Goal: Task Accomplishment & Management: Use online tool/utility

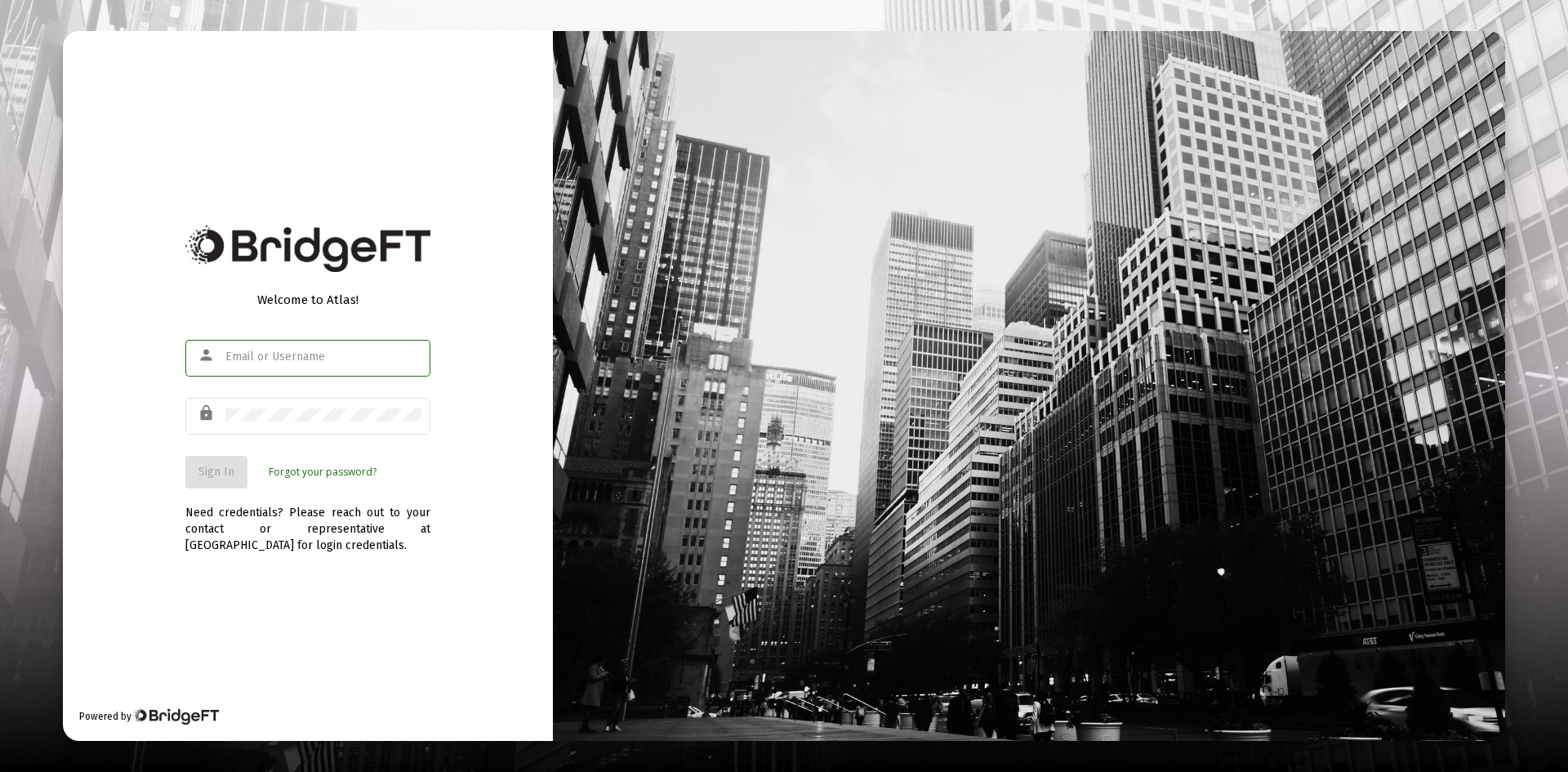
type input "[PERSON_NAME][EMAIL_ADDRESS][DOMAIN_NAME]"
click at [222, 472] on span "Sign In" at bounding box center [216, 471] width 36 height 14
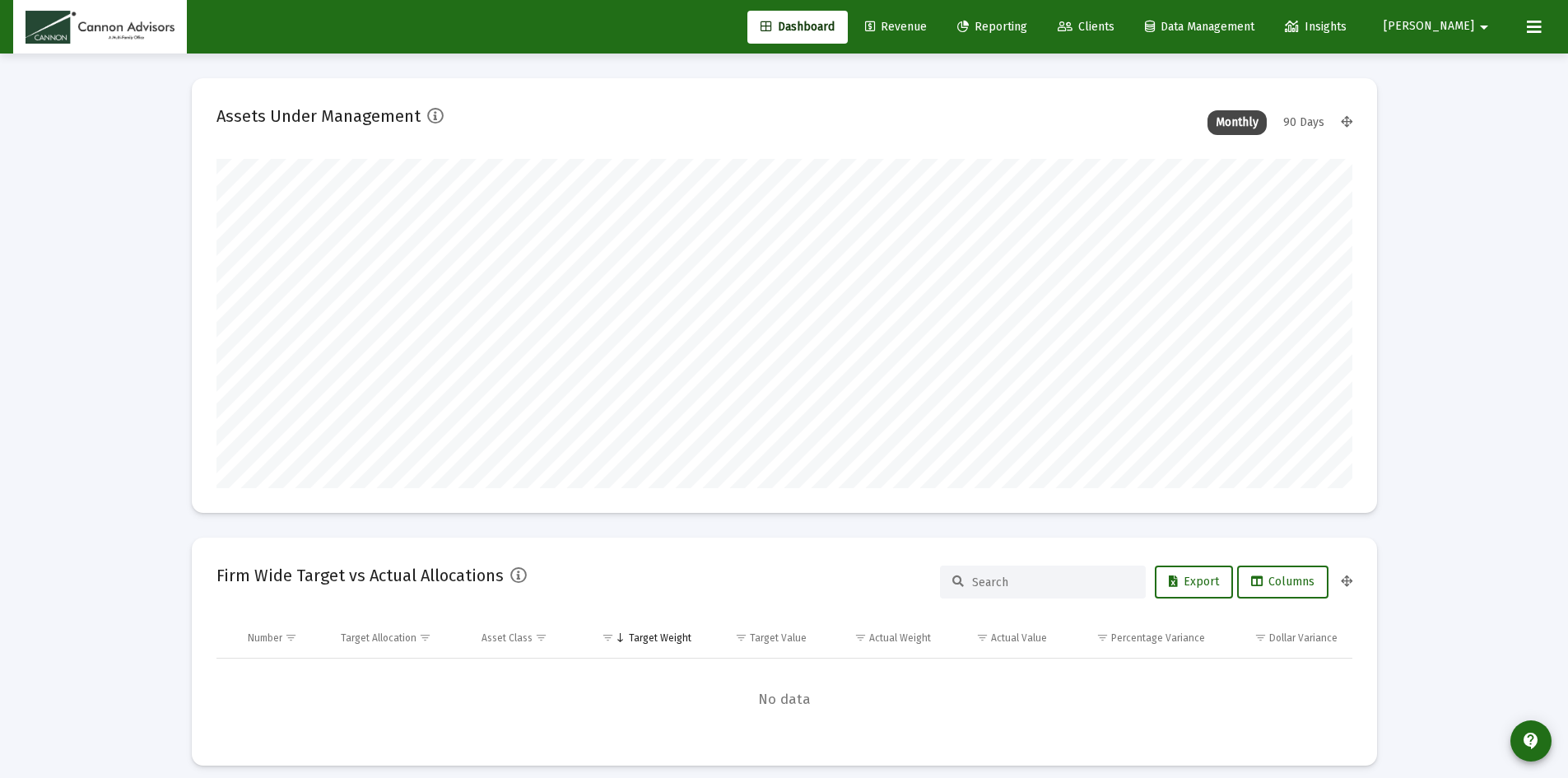
scroll to position [330, 612]
type input "[DATE]"
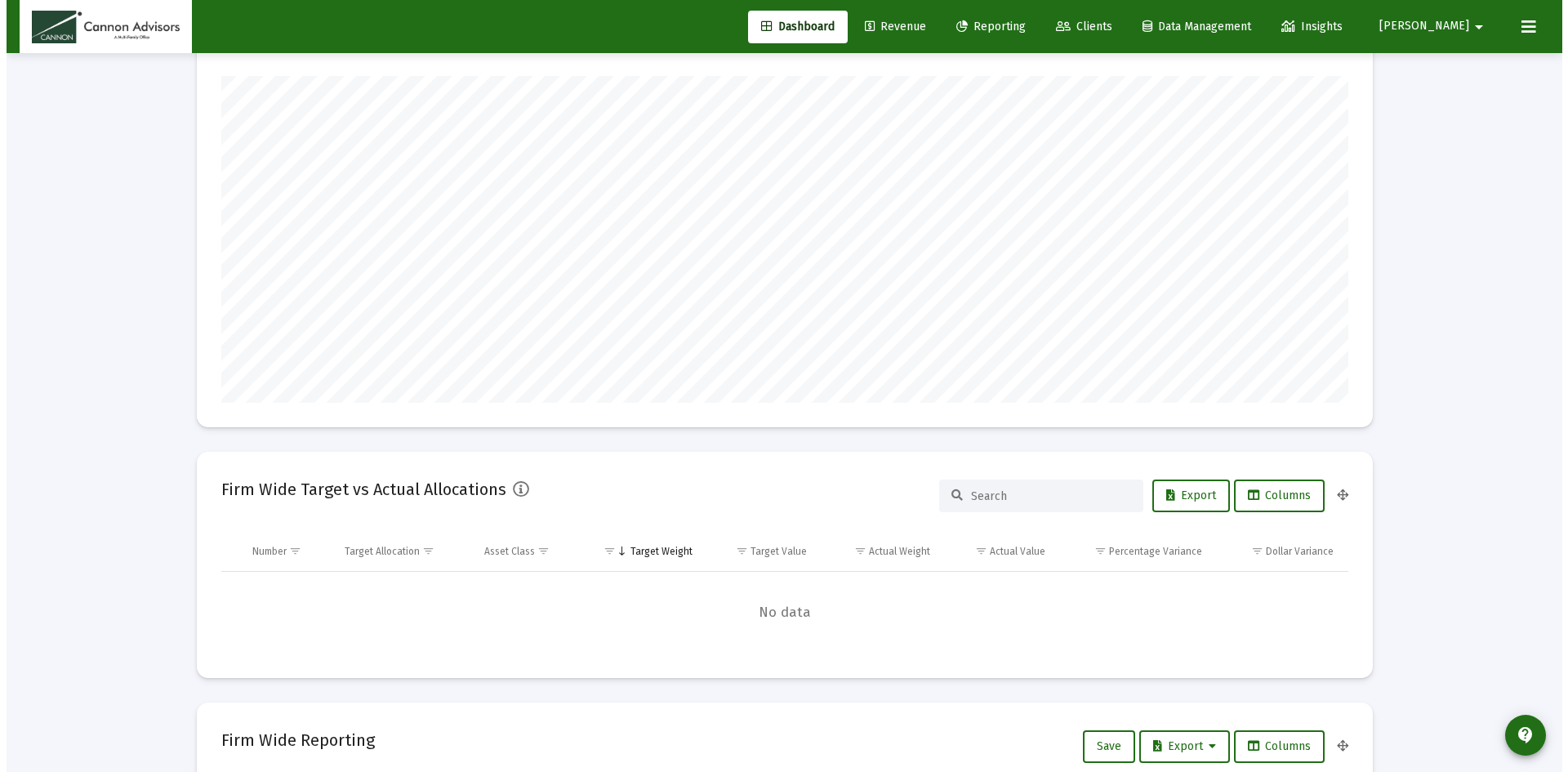
scroll to position [0, 0]
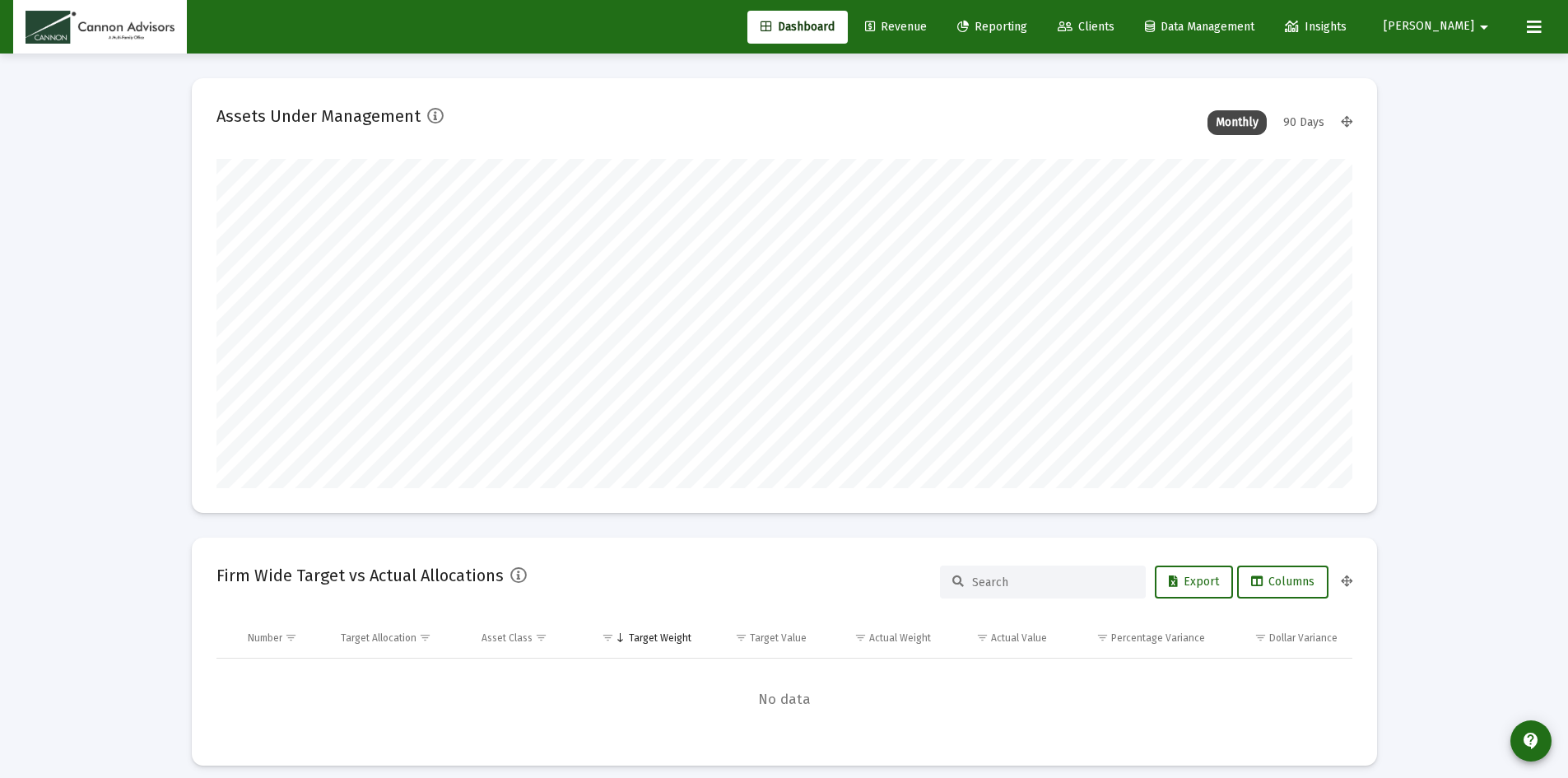
click at [1028, 26] on span "Reporting" at bounding box center [992, 27] width 70 height 14
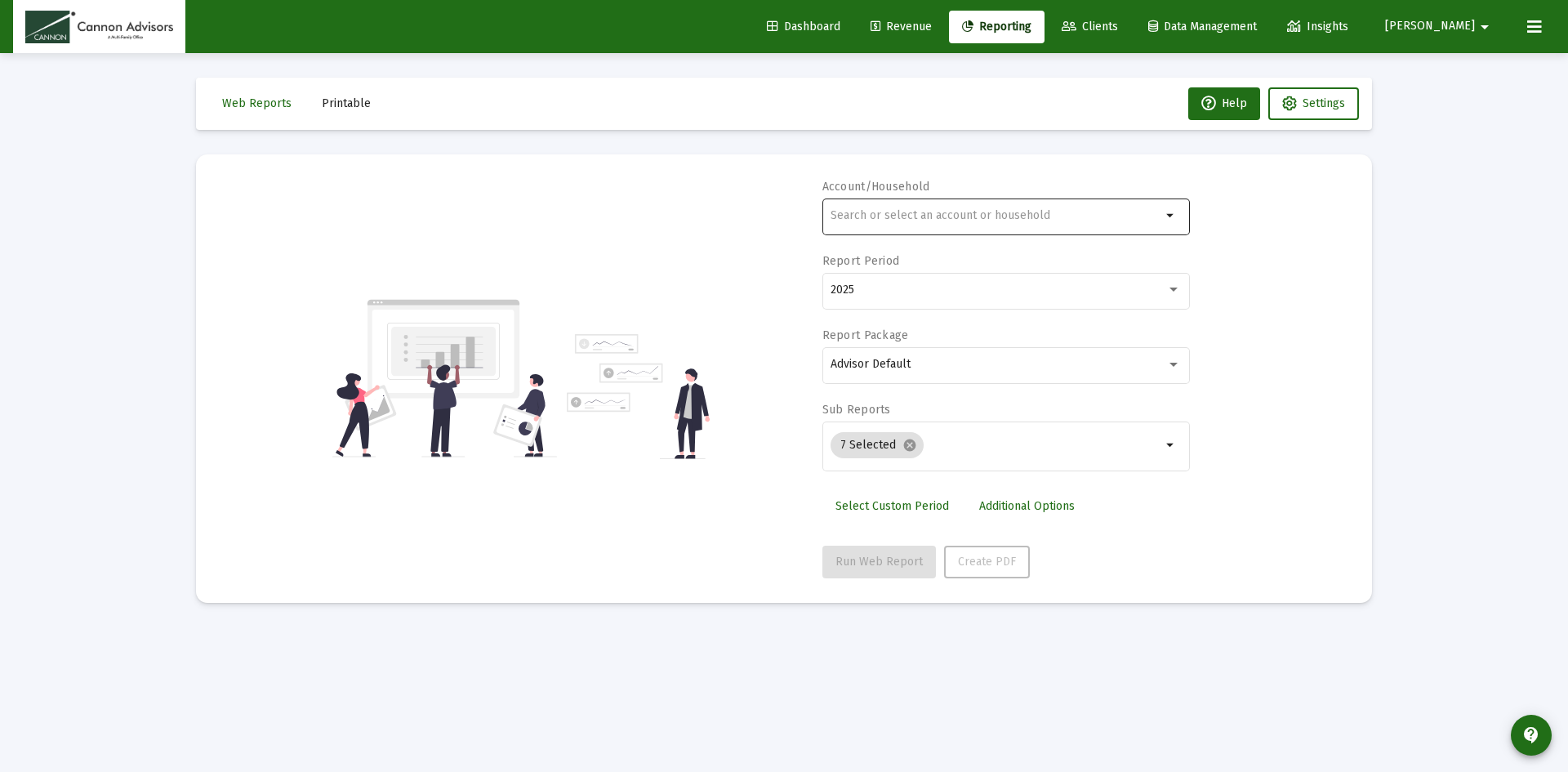
click at [981, 217] on input "text" at bounding box center [996, 215] width 331 height 13
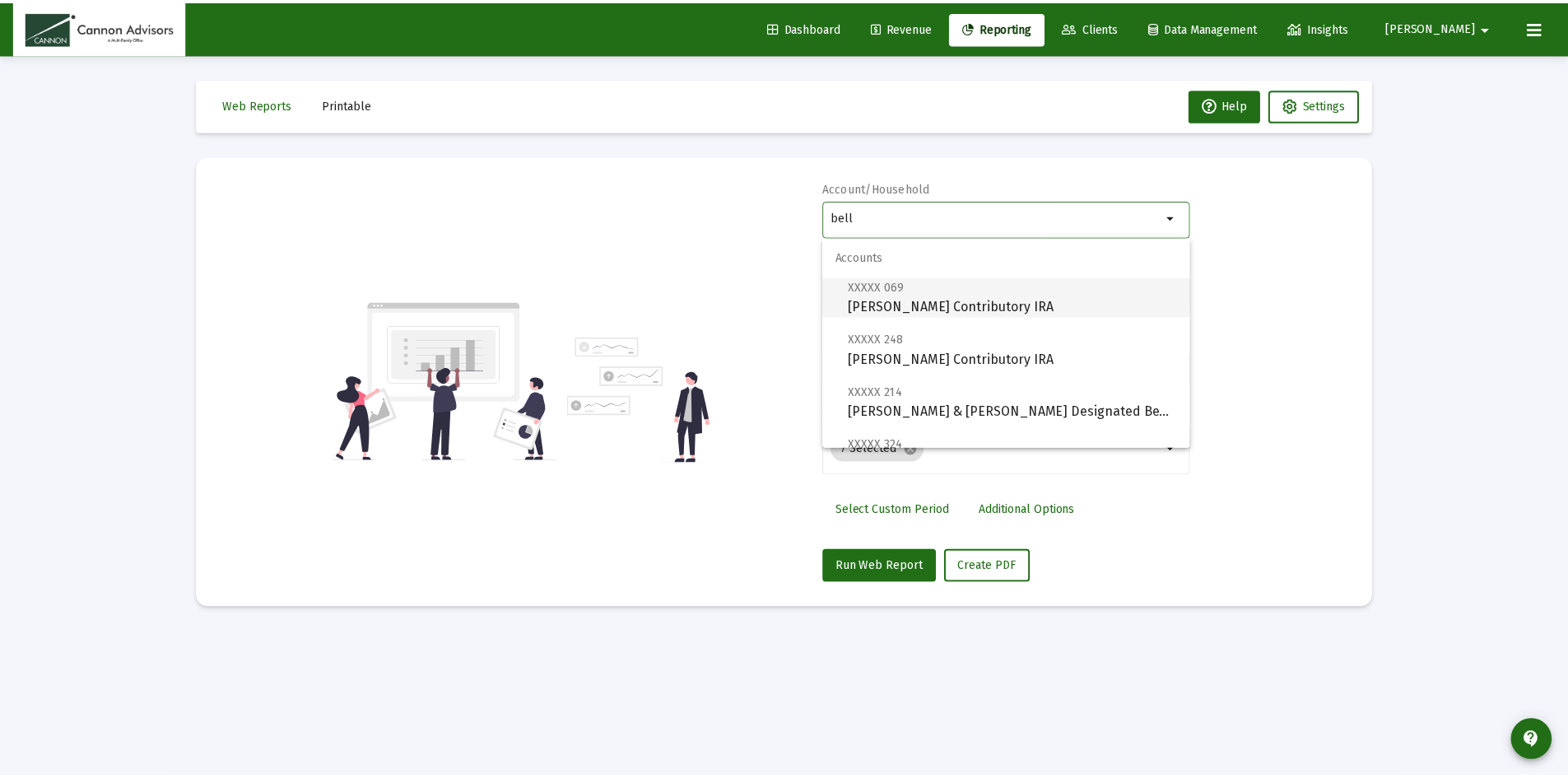
scroll to position [382, 0]
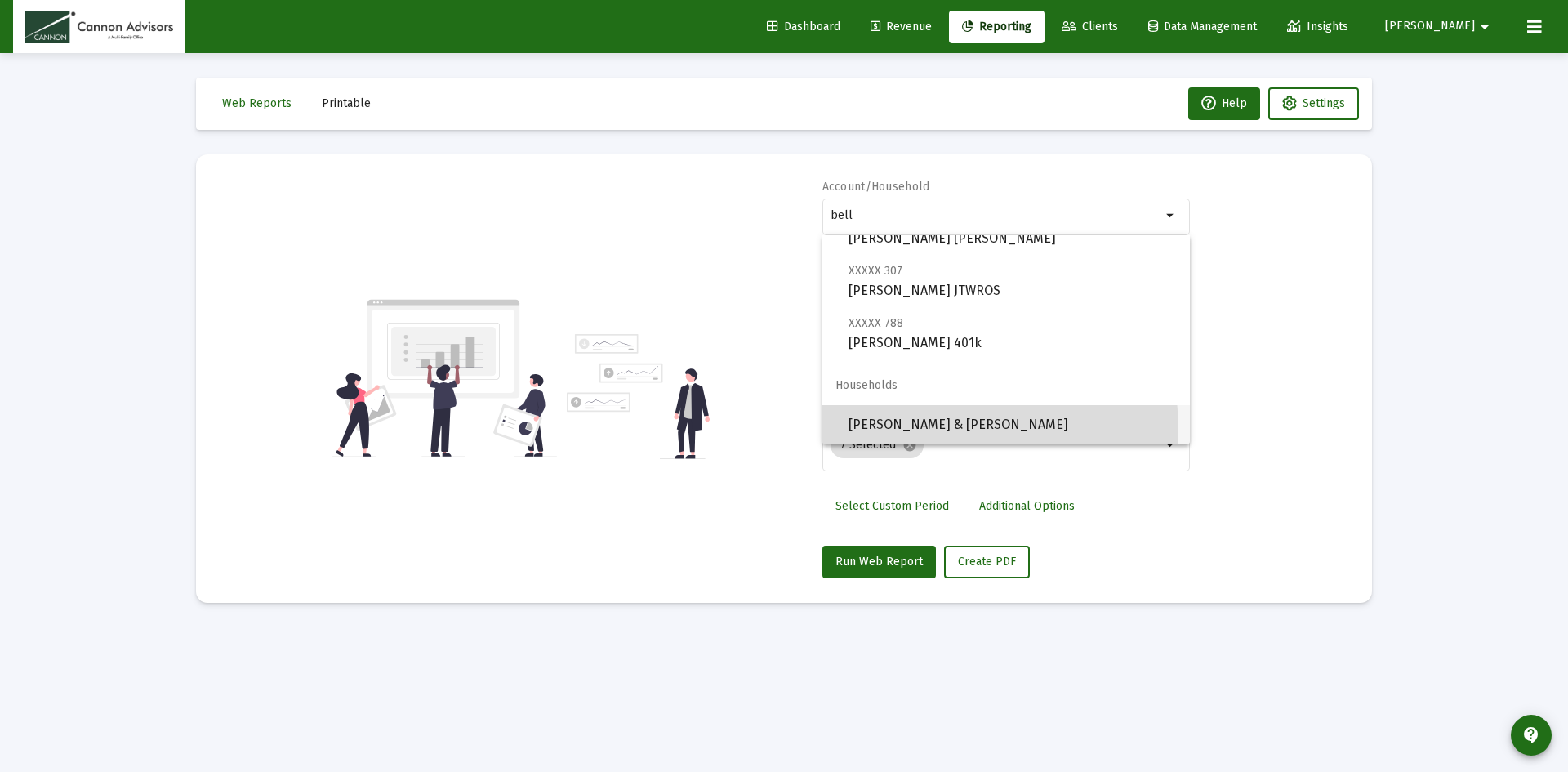
click at [936, 429] on span "[PERSON_NAME] & [PERSON_NAME]" at bounding box center [1013, 424] width 328 height 39
type input "[PERSON_NAME] & [PERSON_NAME]"
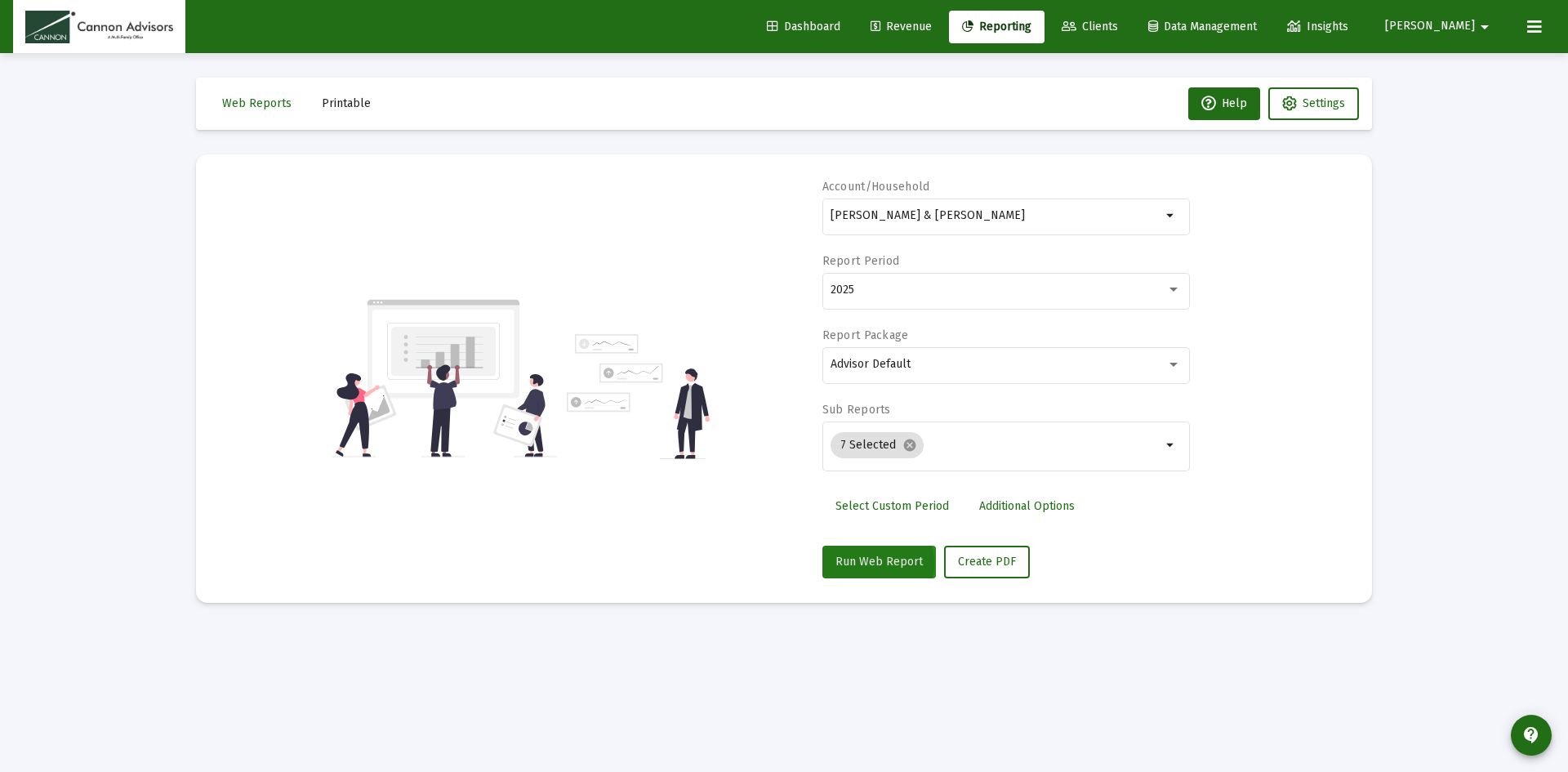
click at [875, 563] on span "Run Web Report" at bounding box center [879, 562] width 87 height 14
select select "View all"
